Goal: Navigation & Orientation: Understand site structure

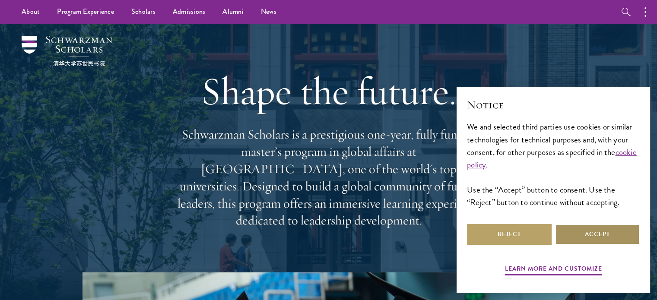
click at [590, 245] on button "Accept" at bounding box center [597, 234] width 85 height 21
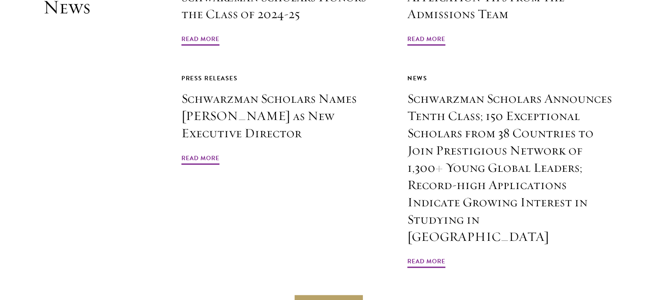
scroll to position [2581, 0]
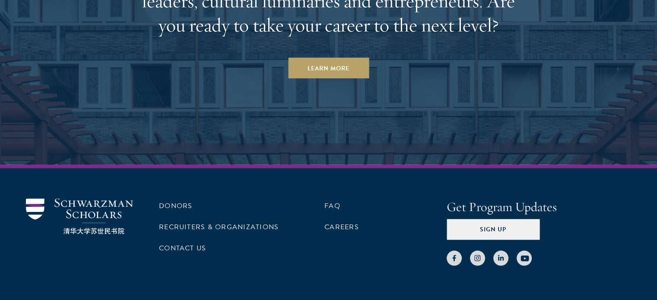
scroll to position [1811, 0]
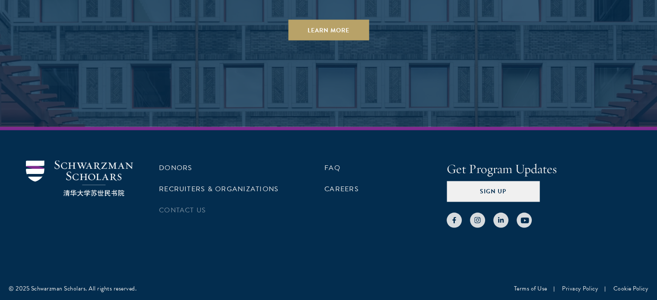
click at [222, 209] on li "Contact Us" at bounding box center [220, 210] width 122 height 15
click at [202, 207] on link "Contact Us" at bounding box center [182, 210] width 47 height 10
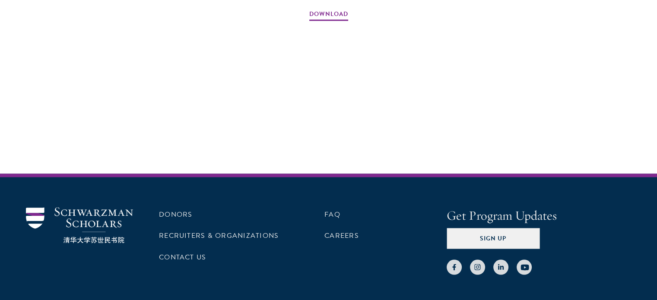
scroll to position [1441, 0]
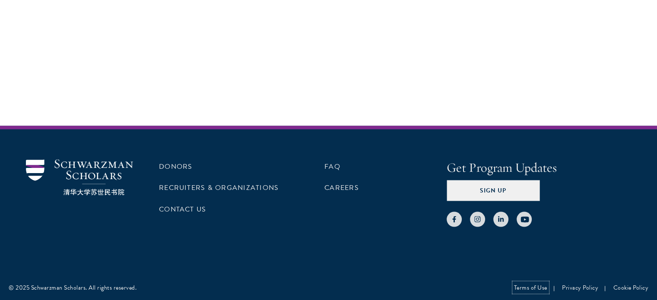
click at [531, 290] on link "Terms of Use" at bounding box center [530, 287] width 33 height 9
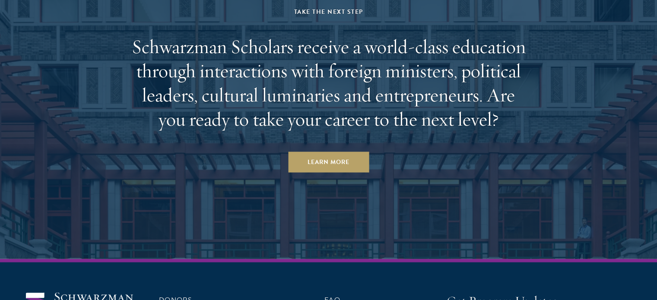
scroll to position [1802, 0]
